Goal: Transaction & Acquisition: Book appointment/travel/reservation

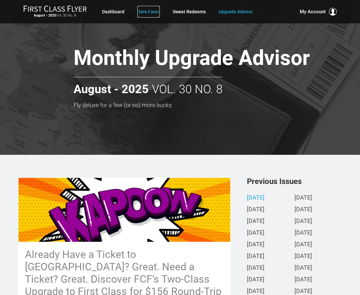
click at [144, 12] on link "Rare Fares" at bounding box center [148, 12] width 22 height 12
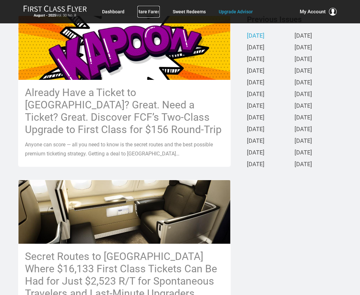
scroll to position [162, 0]
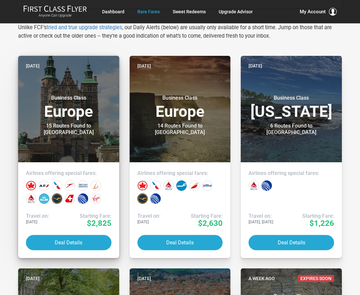
scroll to position [130, 0]
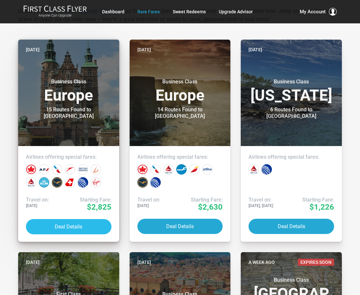
click at [74, 225] on button "Deal Details" at bounding box center [69, 226] width 86 height 15
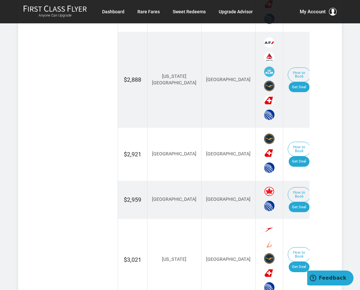
scroll to position [616, 0]
click at [289, 202] on link "Get Deal" at bounding box center [299, 207] width 21 height 10
